Goal: Transaction & Acquisition: Purchase product/service

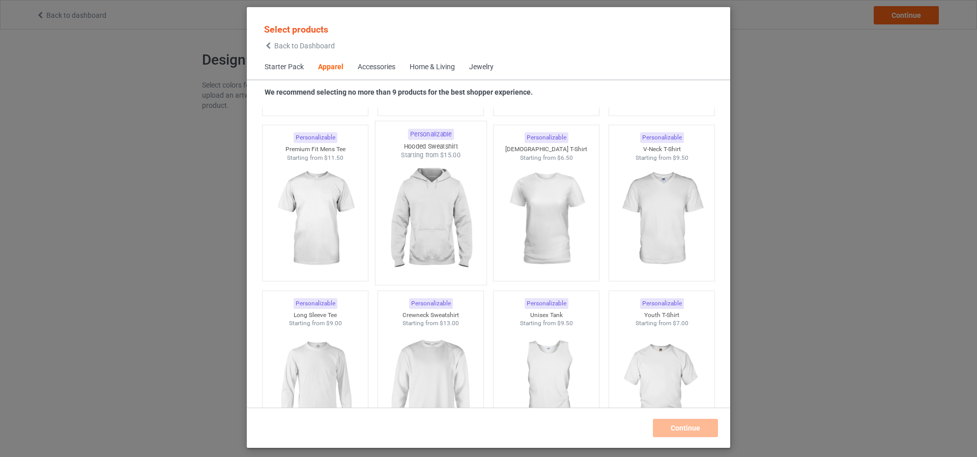
scroll to position [532, 0]
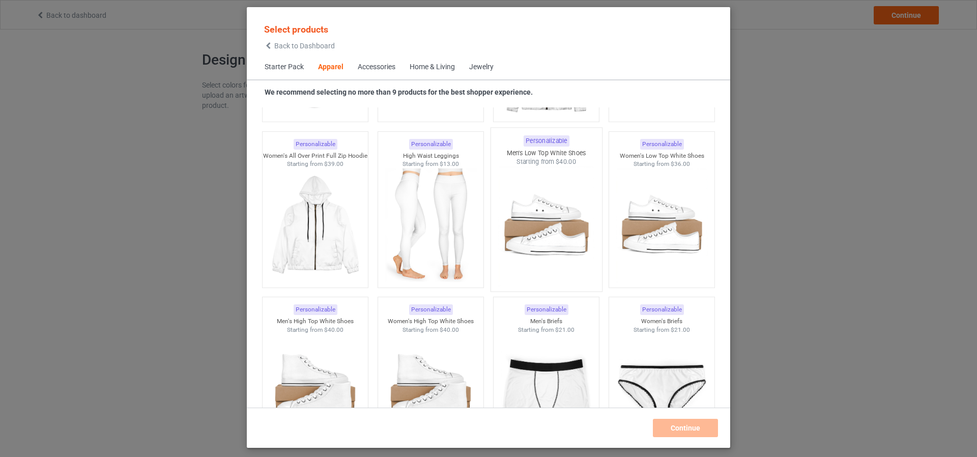
scroll to position [1018, 0]
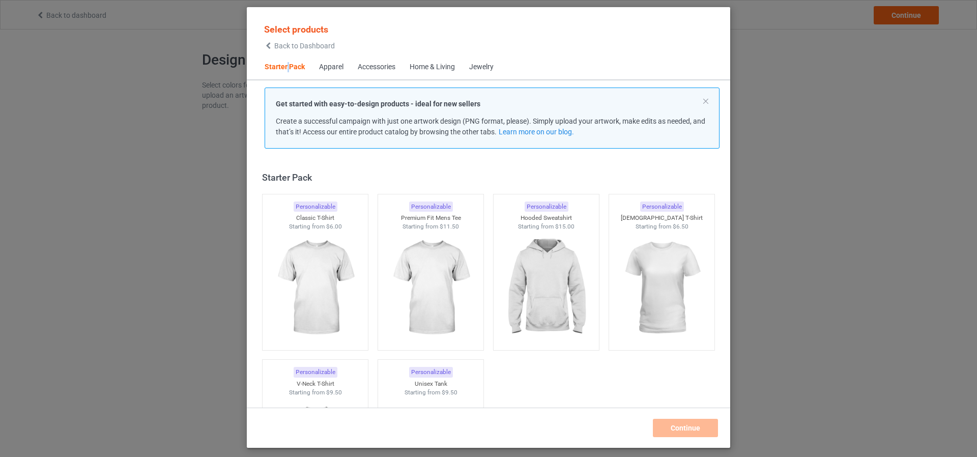
click at [289, 66] on span "Starter Pack" at bounding box center [285, 67] width 54 height 24
click at [332, 69] on div "Apparel" at bounding box center [331, 67] width 24 height 10
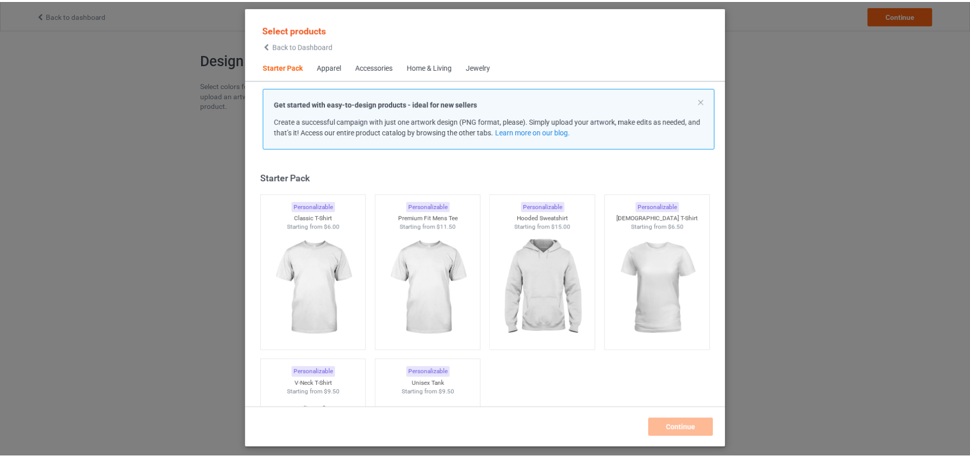
scroll to position [379, 0]
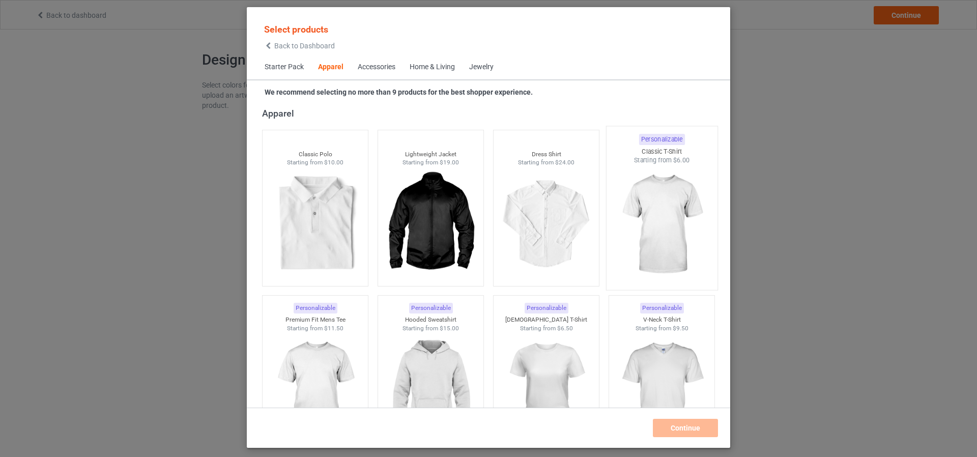
click at [682, 209] on img at bounding box center [662, 225] width 96 height 120
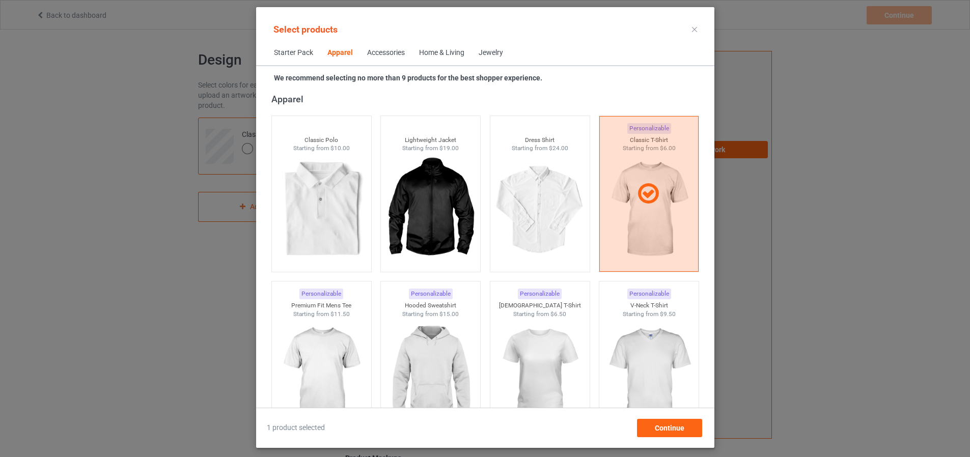
click at [372, 55] on div "Accessories" at bounding box center [386, 53] width 38 height 10
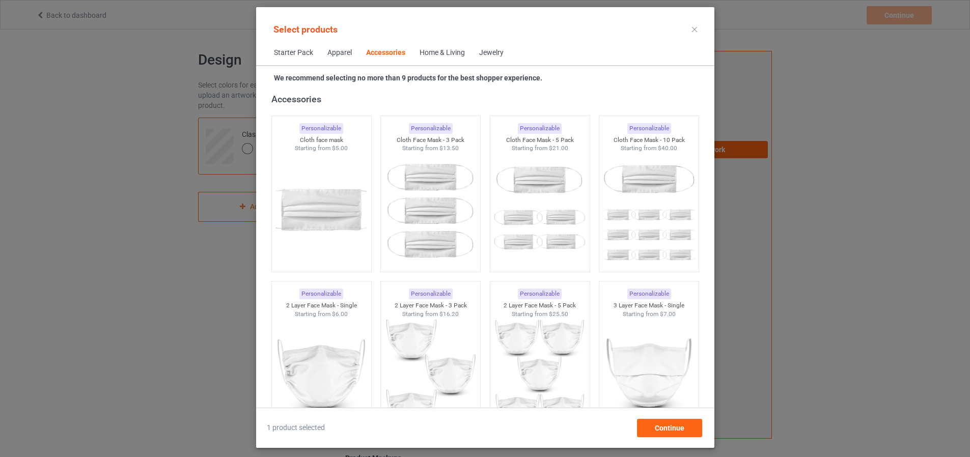
click at [429, 52] on div "Home & Living" at bounding box center [441, 53] width 45 height 10
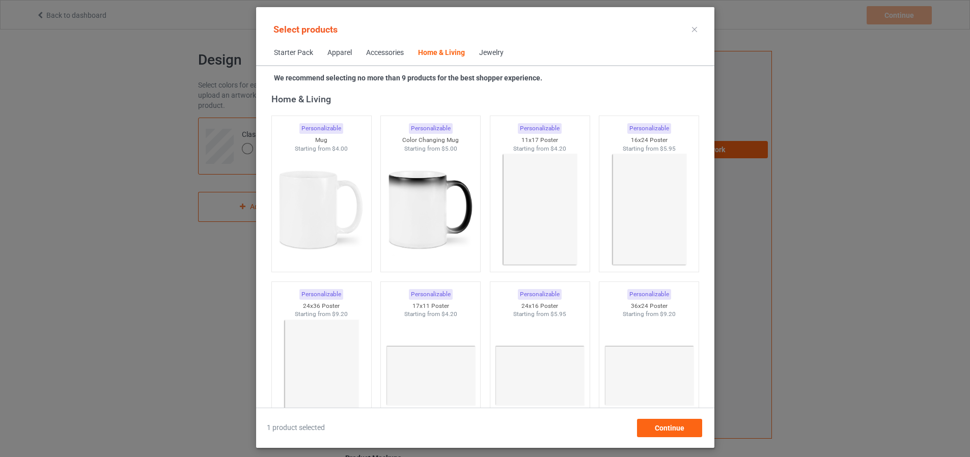
click at [366, 53] on div "Accessories" at bounding box center [385, 53] width 38 height 10
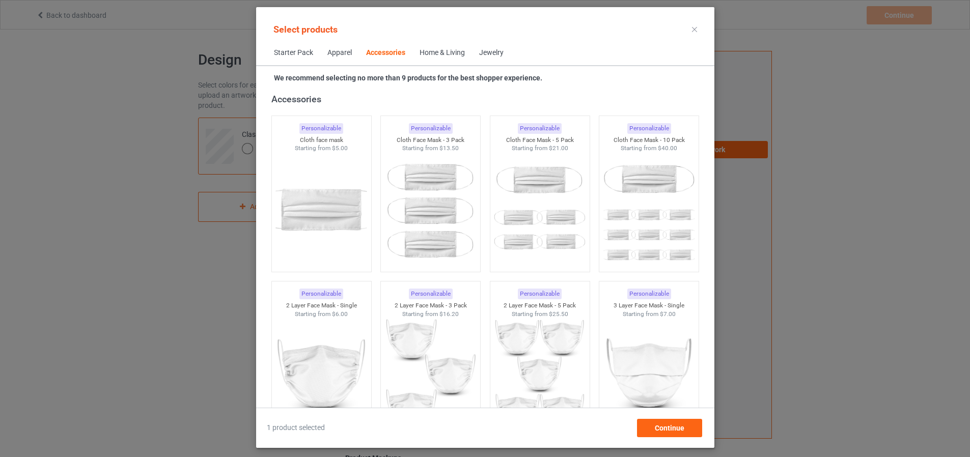
click at [327, 53] on div "Apparel" at bounding box center [339, 53] width 24 height 10
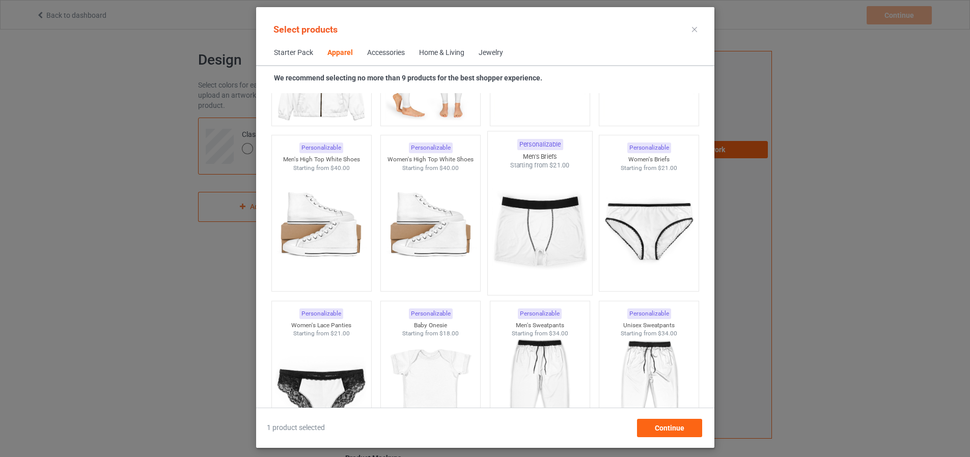
scroll to position [1041, 0]
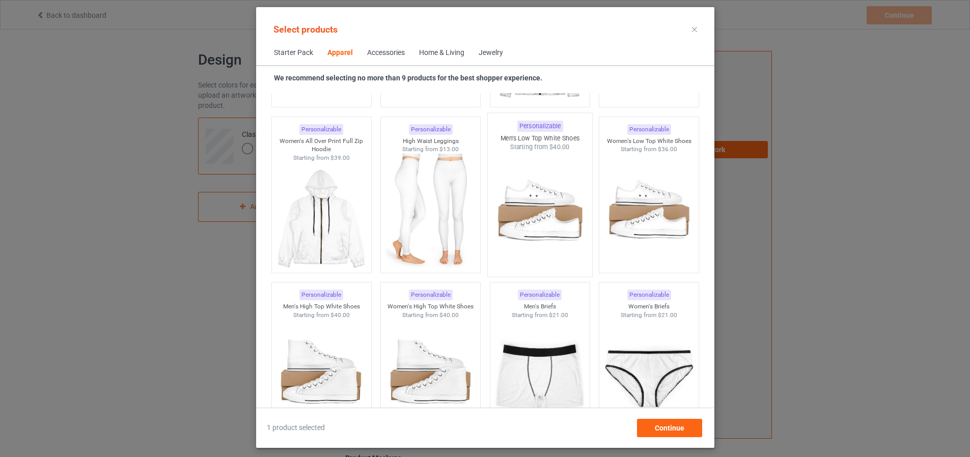
click at [538, 210] on img at bounding box center [540, 212] width 96 height 120
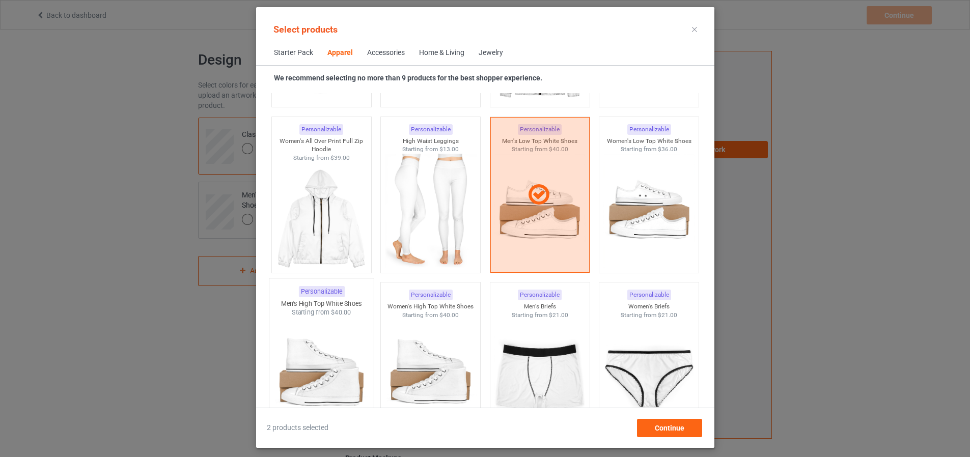
click at [320, 334] on img at bounding box center [321, 377] width 96 height 120
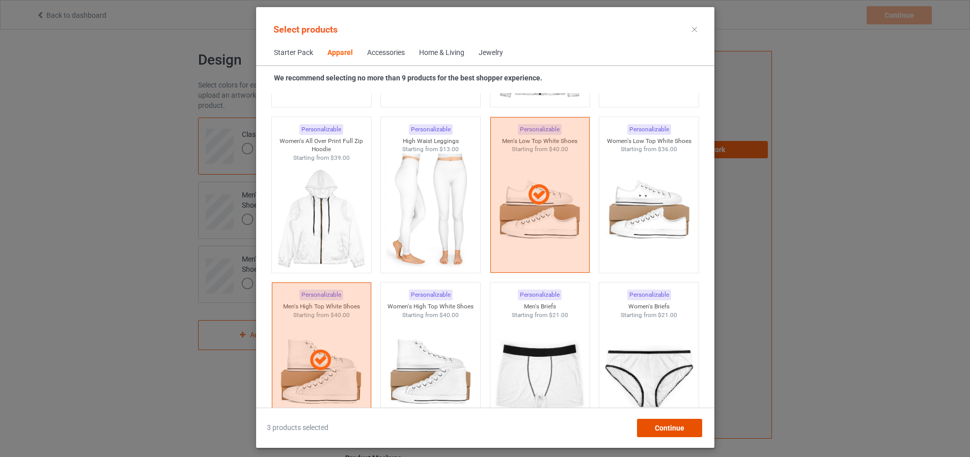
click at [684, 427] on span "Continue" at bounding box center [669, 428] width 30 height 8
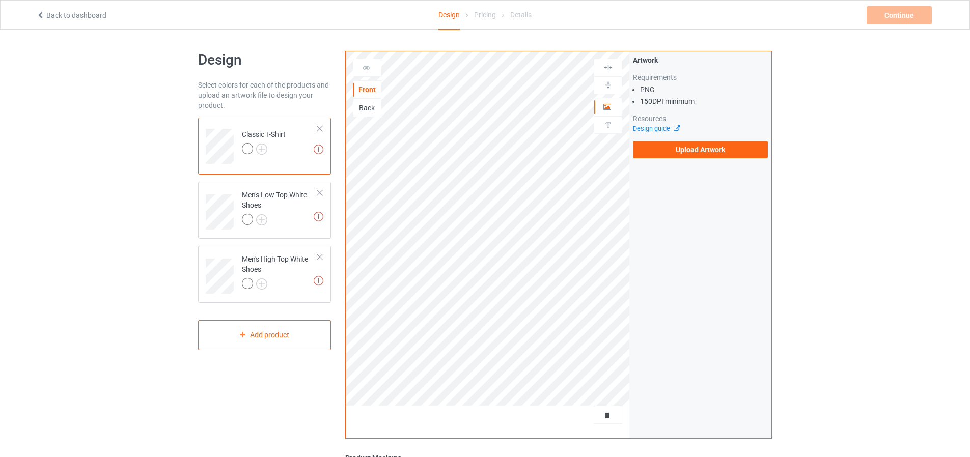
click at [277, 148] on div at bounding box center [264, 150] width 44 height 14
click at [725, 151] on label "Upload Artwork" at bounding box center [700, 149] width 135 height 17
click at [0, 0] on input "Upload Artwork" at bounding box center [0, 0] width 0 height 0
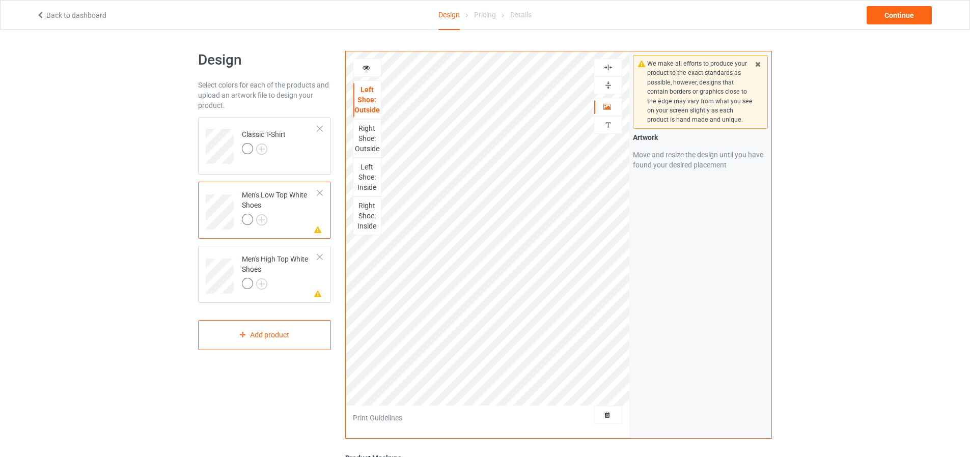
click at [639, 250] on div "We make all efforts to produce your product to the exact standards as possible,…" at bounding box center [700, 244] width 142 height 387
click at [902, 16] on div "Continue" at bounding box center [898, 15] width 65 height 18
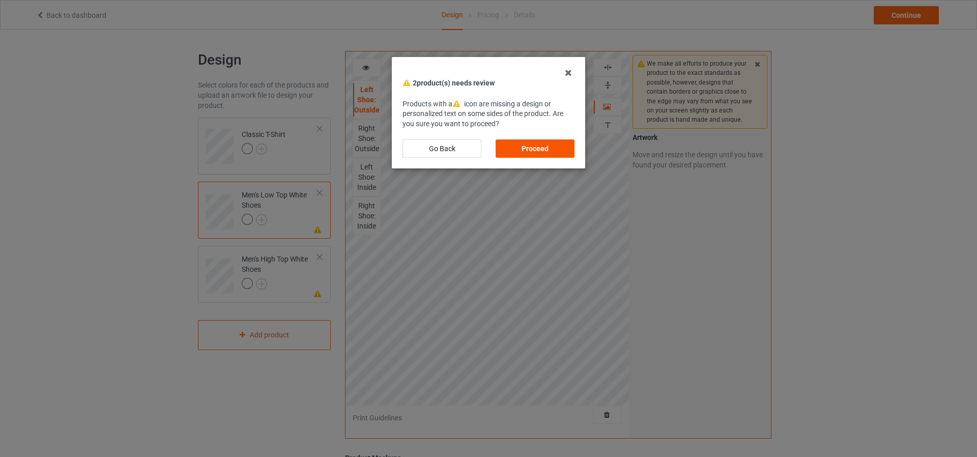
click at [544, 152] on div "Proceed" at bounding box center [535, 148] width 79 height 18
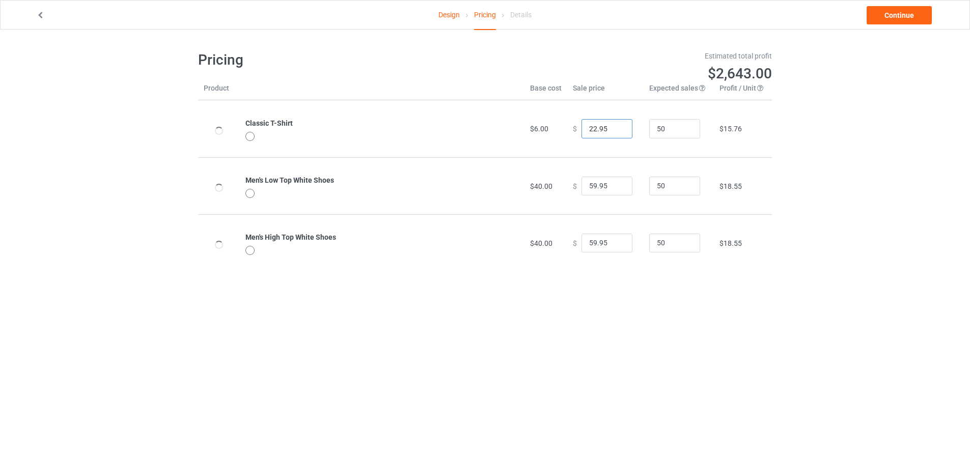
drag, startPoint x: 608, startPoint y: 131, endPoint x: 562, endPoint y: 134, distance: 45.4
click at [567, 131] on td "$ 22.95" at bounding box center [605, 128] width 76 height 57
drag, startPoint x: 600, startPoint y: 129, endPoint x: 548, endPoint y: 130, distance: 51.9
click at [546, 133] on tr "Classic T-Shirt $6.00 $ 0.02 50 -$5.56" at bounding box center [485, 128] width 574 height 57
drag, startPoint x: 581, startPoint y: 135, endPoint x: 603, endPoint y: 133, distance: 22.0
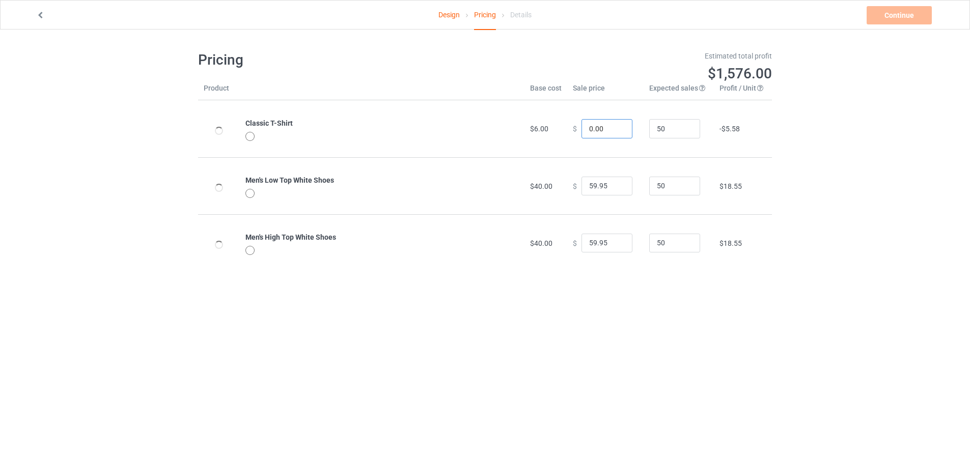
click at [603, 133] on input "0.00" at bounding box center [606, 128] width 51 height 19
type input "24.95"
click at [845, 183] on div "Design Pricing Details Continue Pricing Estimated total profit $2,736.00 Produc…" at bounding box center [485, 161] width 970 height 263
drag, startPoint x: 602, startPoint y: 187, endPoint x: 581, endPoint y: 186, distance: 21.4
click at [581, 186] on input "59.95" at bounding box center [606, 186] width 51 height 19
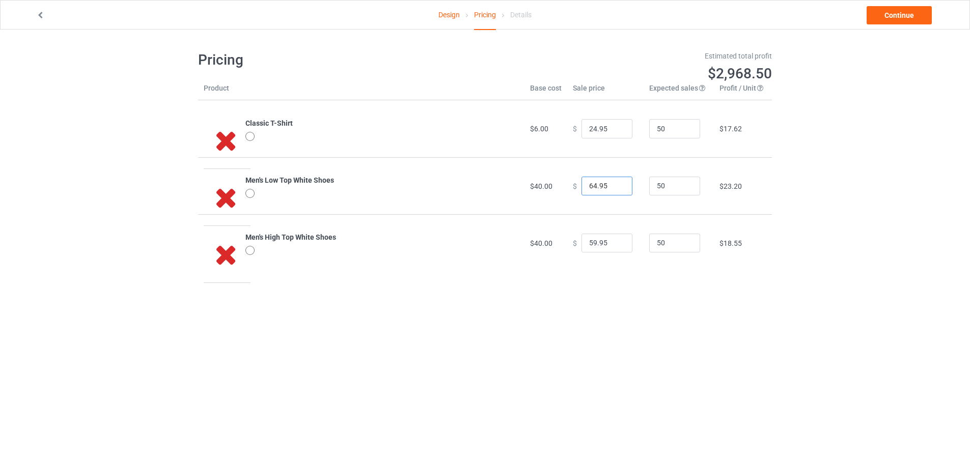
drag, startPoint x: 602, startPoint y: 189, endPoint x: 581, endPoint y: 191, distance: 21.0
click at [573, 189] on div "$ 64.95" at bounding box center [605, 186] width 65 height 19
drag, startPoint x: 591, startPoint y: 184, endPoint x: 558, endPoint y: 184, distance: 33.1
click at [551, 185] on tr "Men's Low Top White Shoes $40.00 $ 0.02 50 -$37.18" at bounding box center [485, 185] width 574 height 57
type input "69.95"
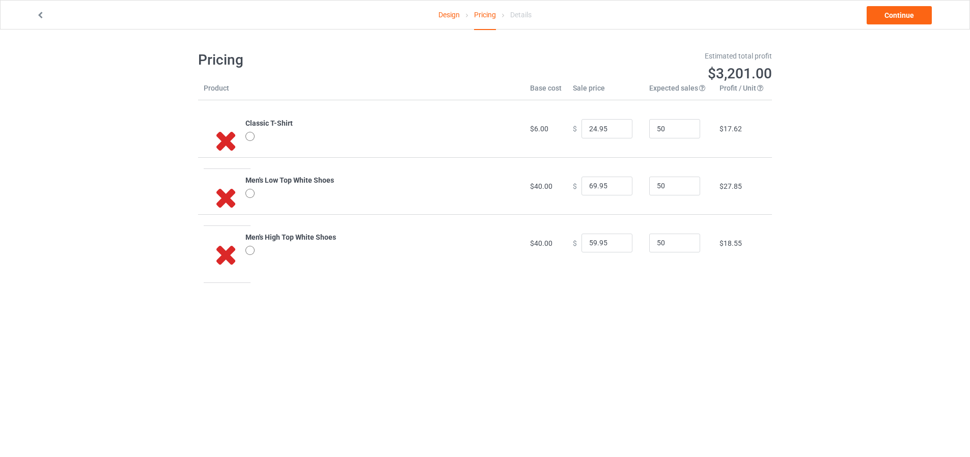
click at [45, 11] on div at bounding box center [181, 15] width 304 height 10
click at [43, 13] on icon at bounding box center [40, 13] width 9 height 7
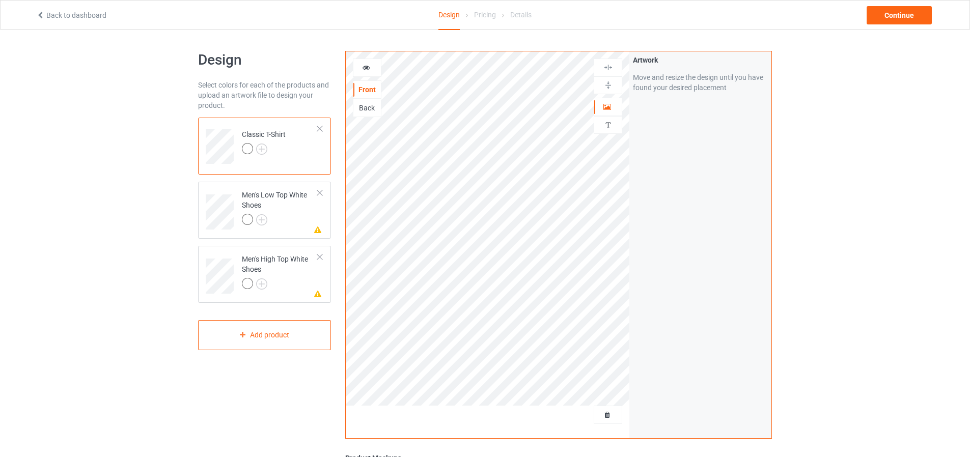
click at [39, 11] on icon at bounding box center [40, 13] width 9 height 7
